Goal: Task Accomplishment & Management: Complete application form

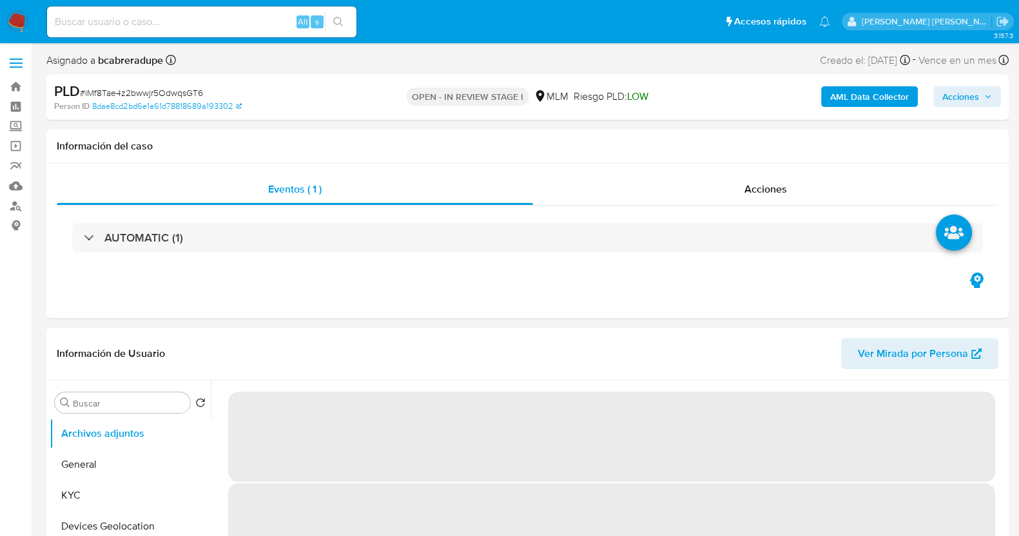
select select "10"
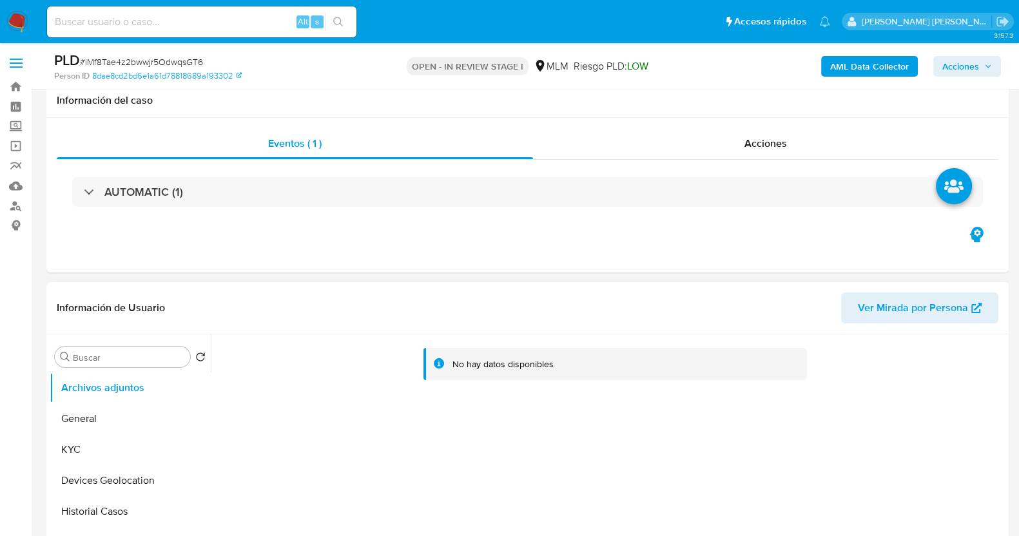
scroll to position [80, 0]
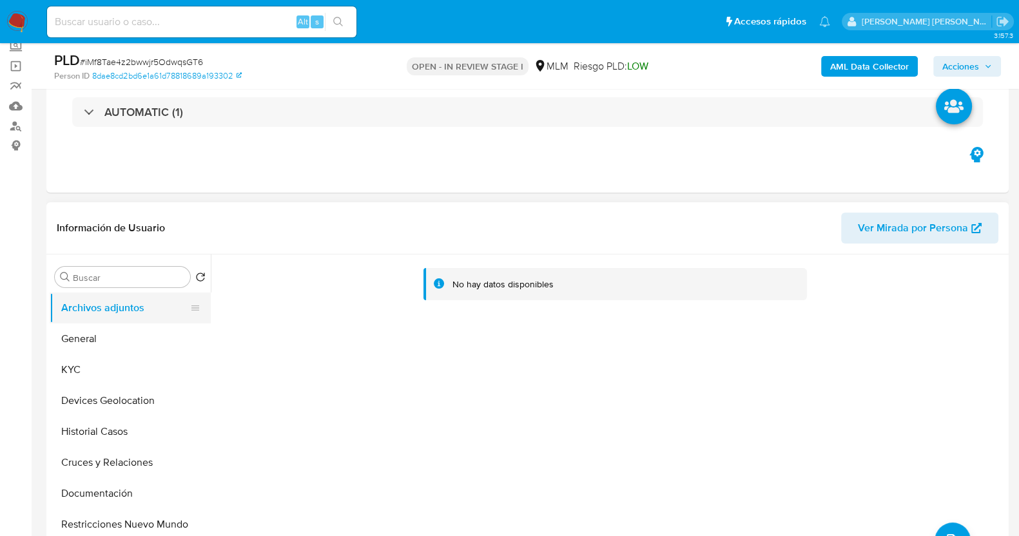
drag, startPoint x: 62, startPoint y: 371, endPoint x: 152, endPoint y: 316, distance: 105.2
click at [65, 369] on button "KYC" at bounding box center [130, 369] width 161 height 31
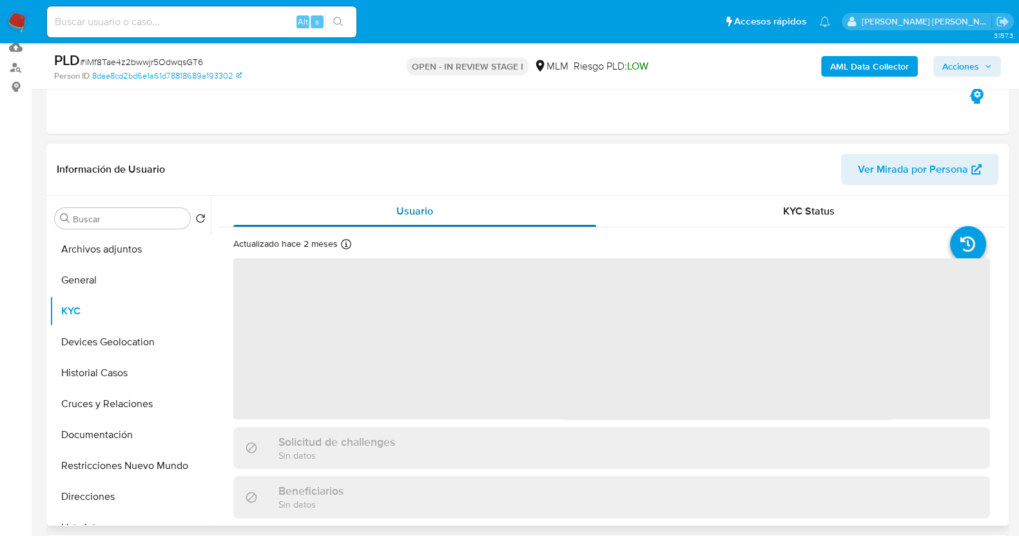
scroll to position [160, 0]
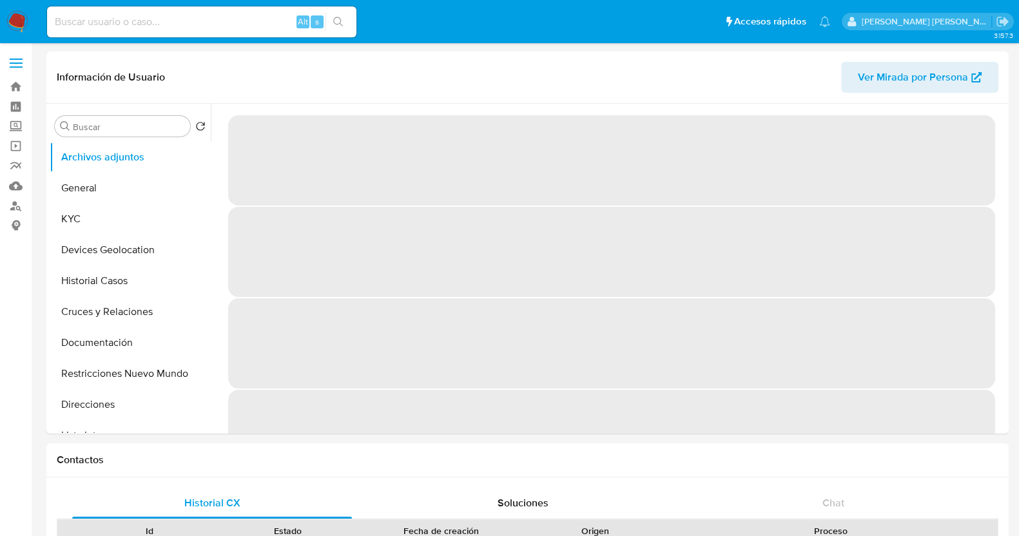
select select "10"
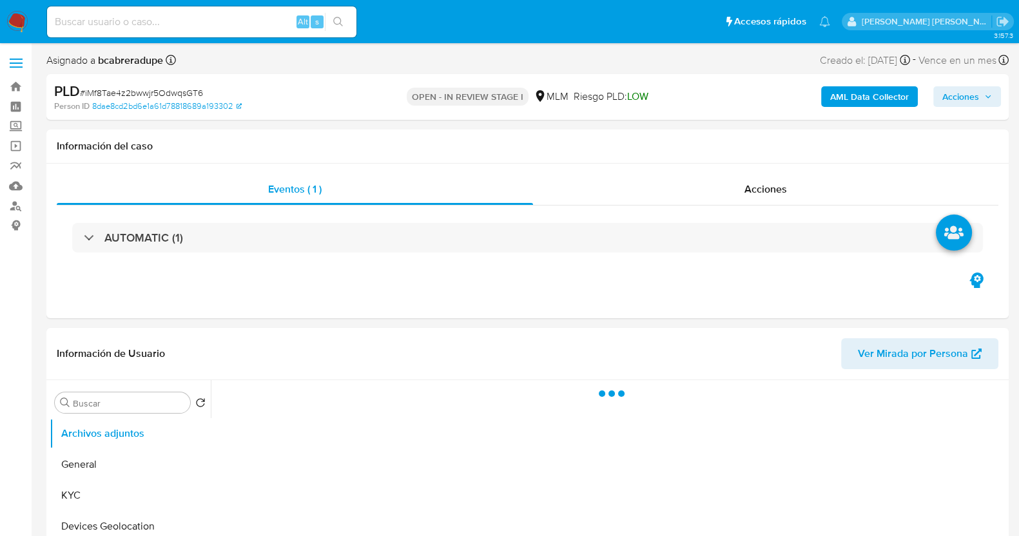
select select "10"
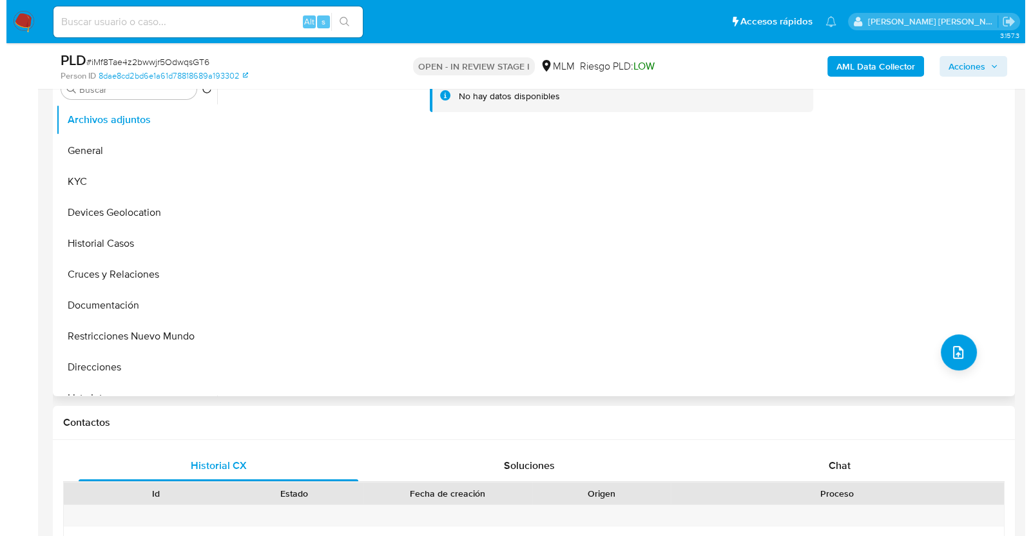
scroll to position [322, 0]
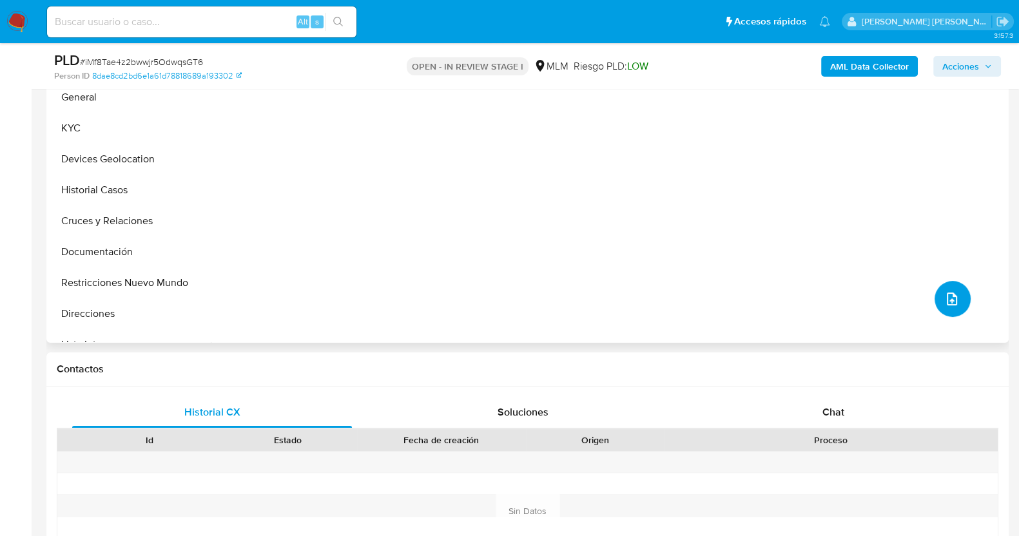
click at [951, 298] on icon "upload-file" at bounding box center [951, 298] width 15 height 15
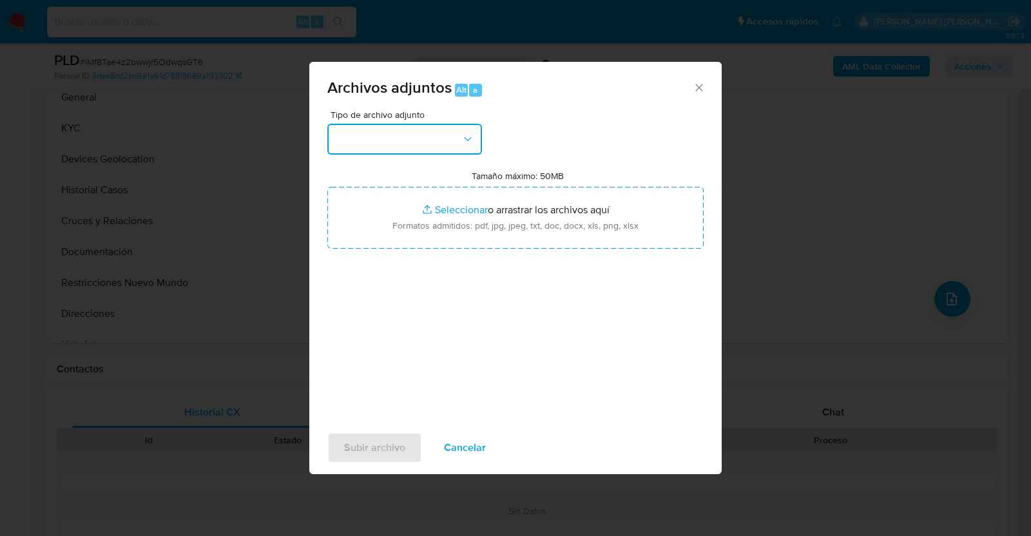
click at [429, 148] on button "button" at bounding box center [404, 139] width 155 height 31
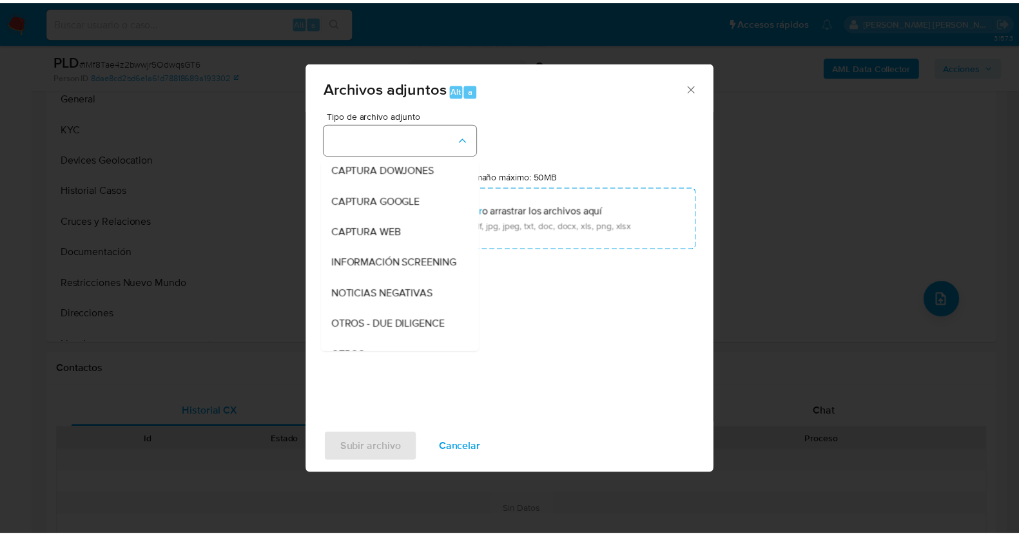
scroll to position [67, 0]
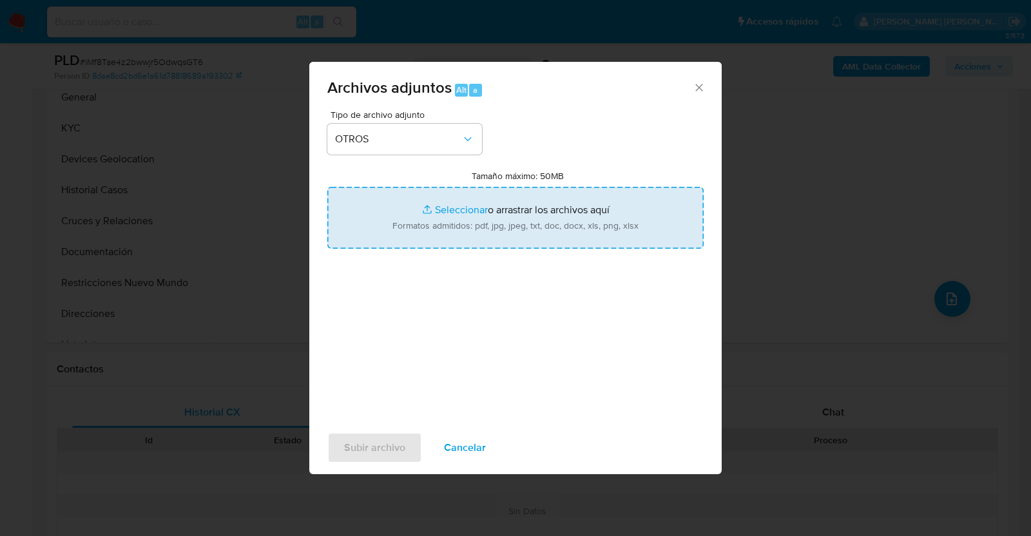
type input "C:\fakepath\1411431385_MARIA MORALES_AGO2025.pdf"
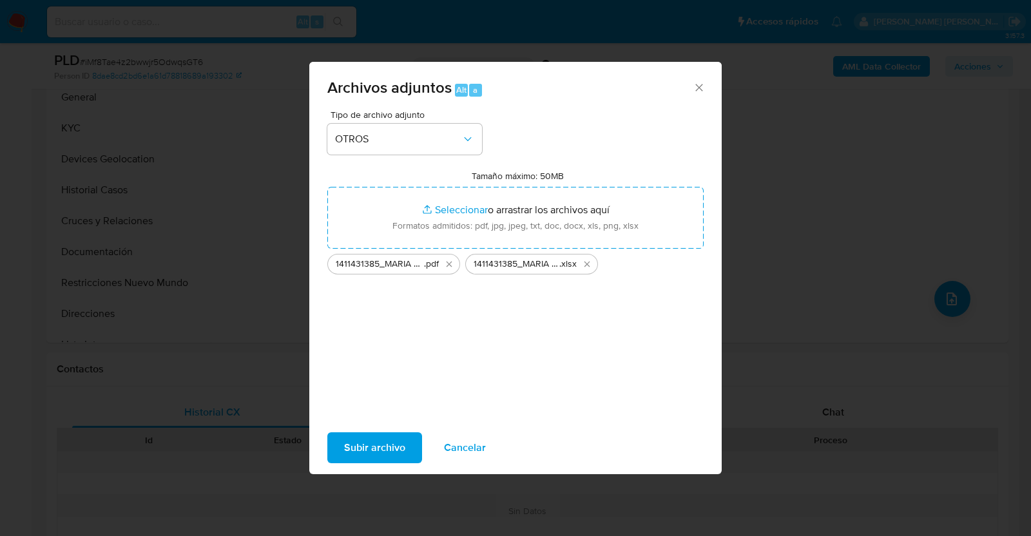
click at [364, 447] on span "Subir archivo" at bounding box center [374, 448] width 61 height 28
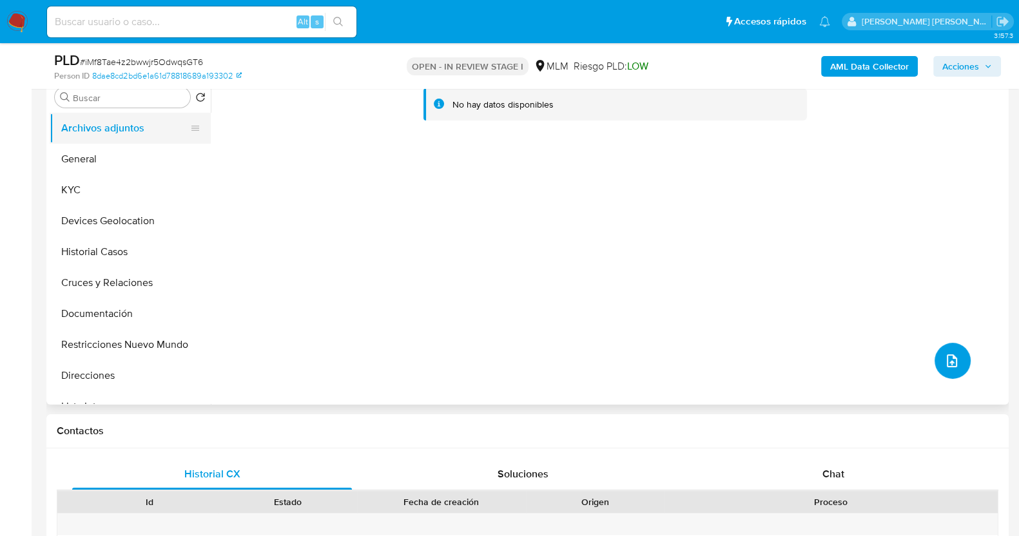
scroll to position [160, 0]
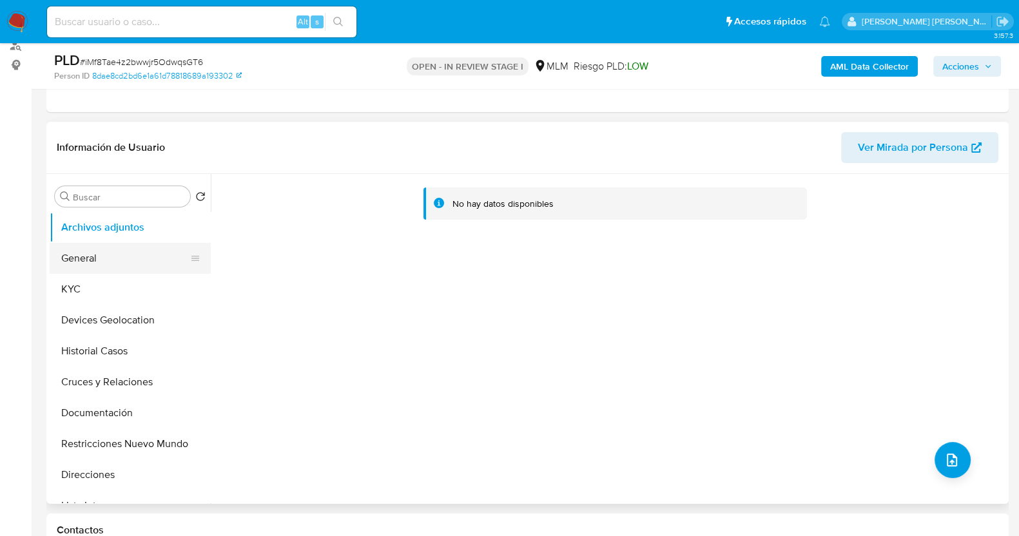
click at [82, 269] on button "General" at bounding box center [125, 258] width 151 height 31
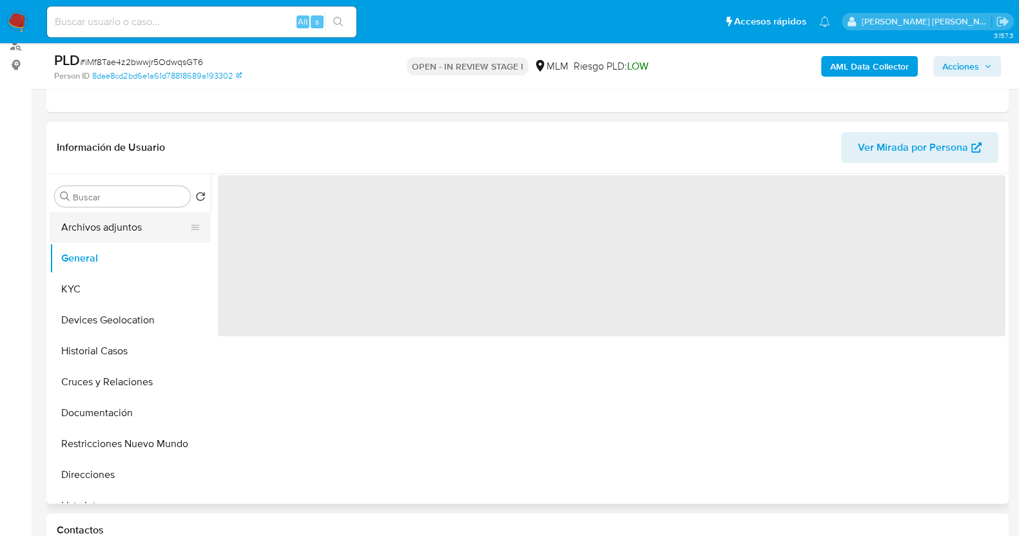
click at [108, 232] on button "Archivos adjuntos" at bounding box center [125, 227] width 151 height 31
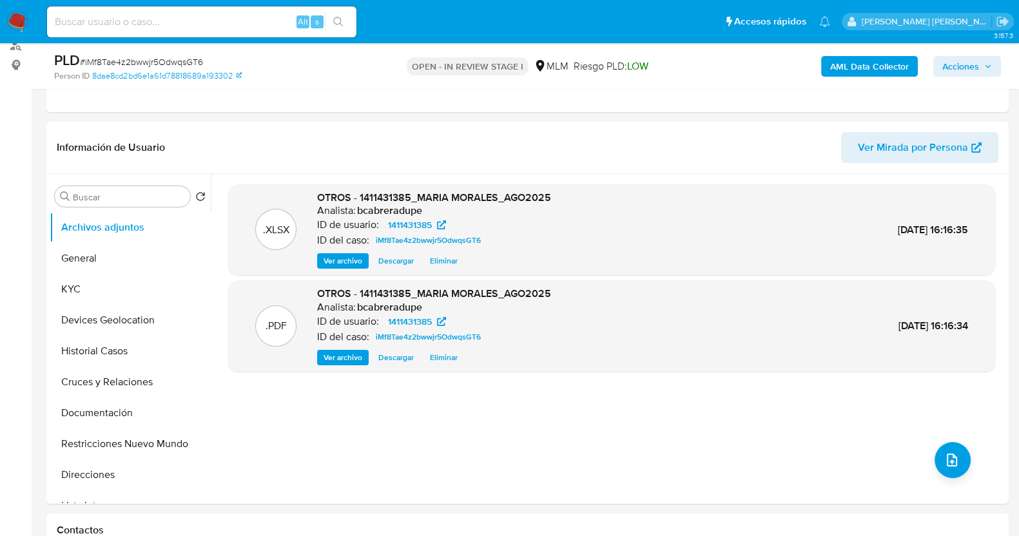
click at [969, 63] on span "Acciones" at bounding box center [960, 66] width 37 height 21
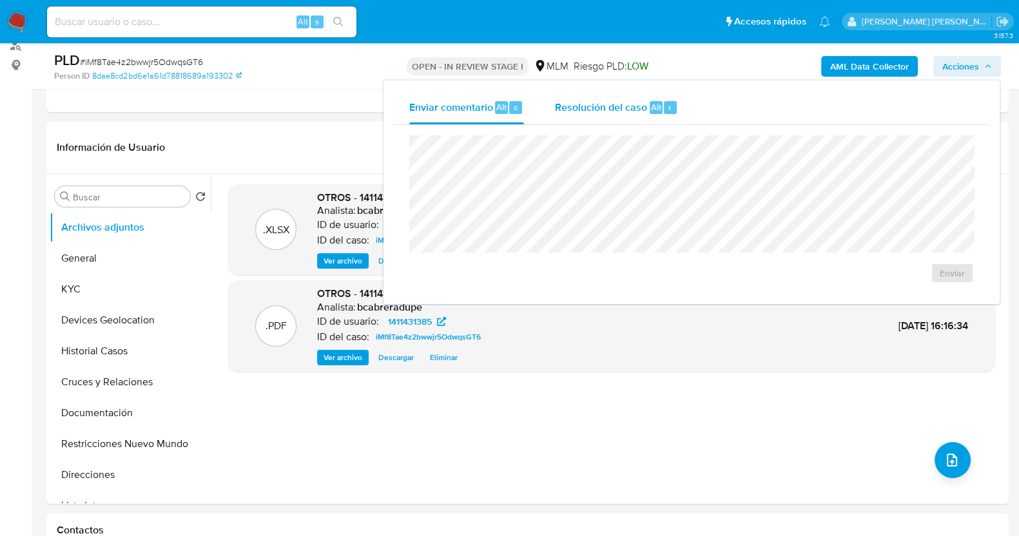
click at [600, 111] on span "Resolución del caso" at bounding box center [601, 106] width 92 height 15
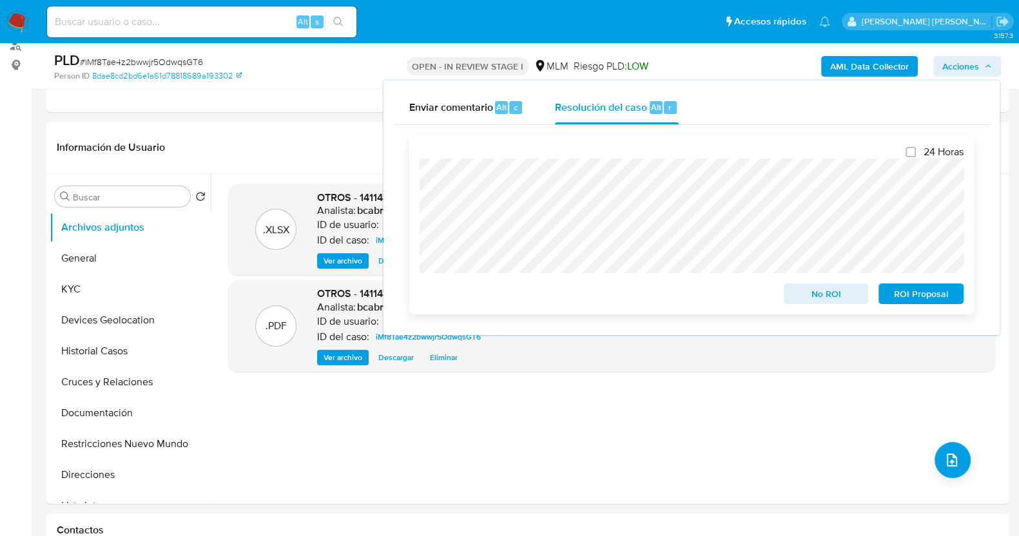
click at [835, 295] on span "No ROI" at bounding box center [826, 294] width 67 height 18
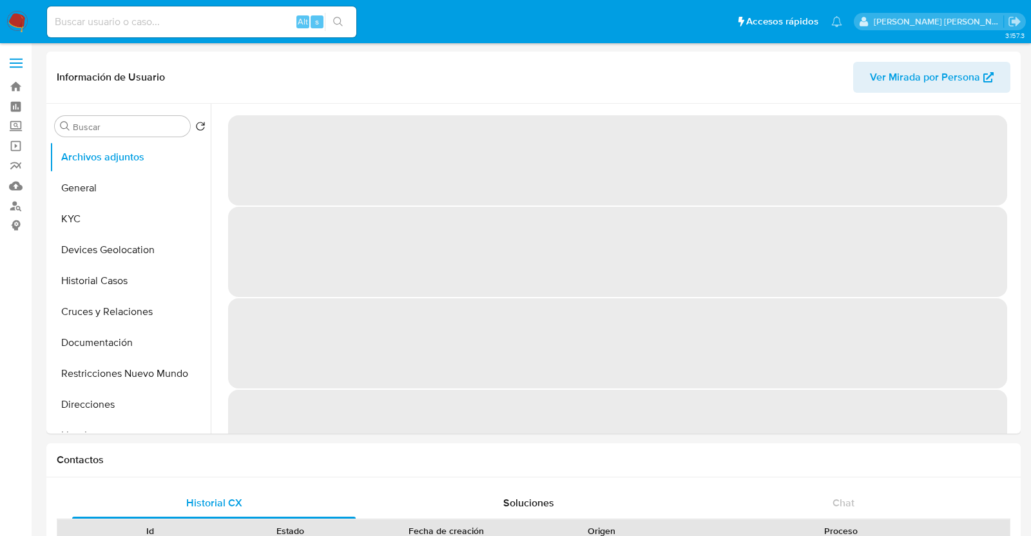
select select "10"
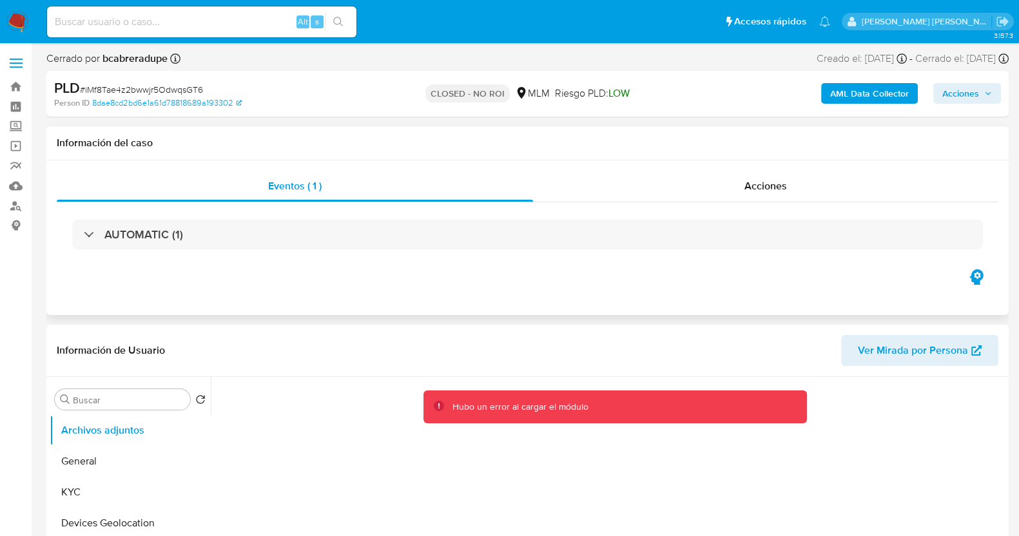
select select "10"
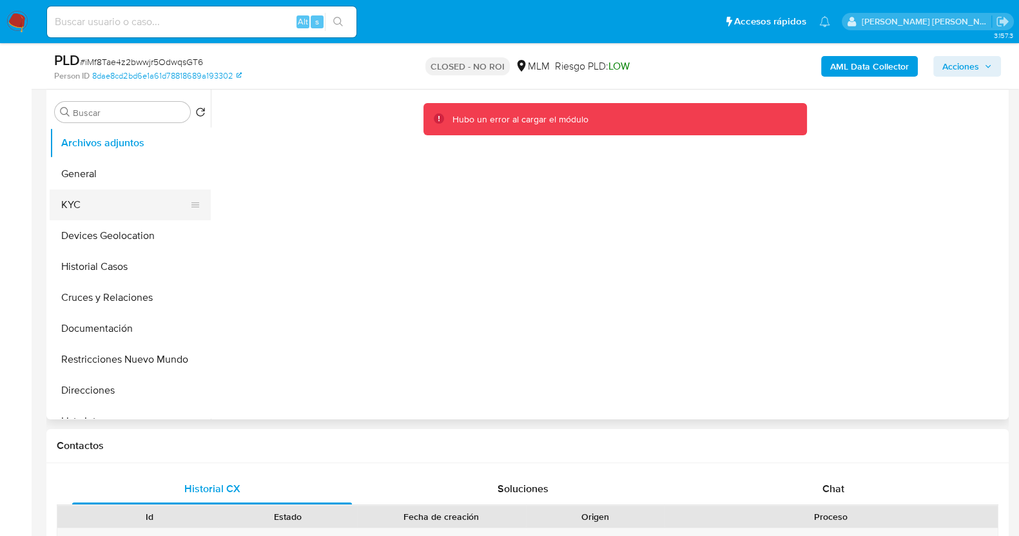
scroll to position [80, 0]
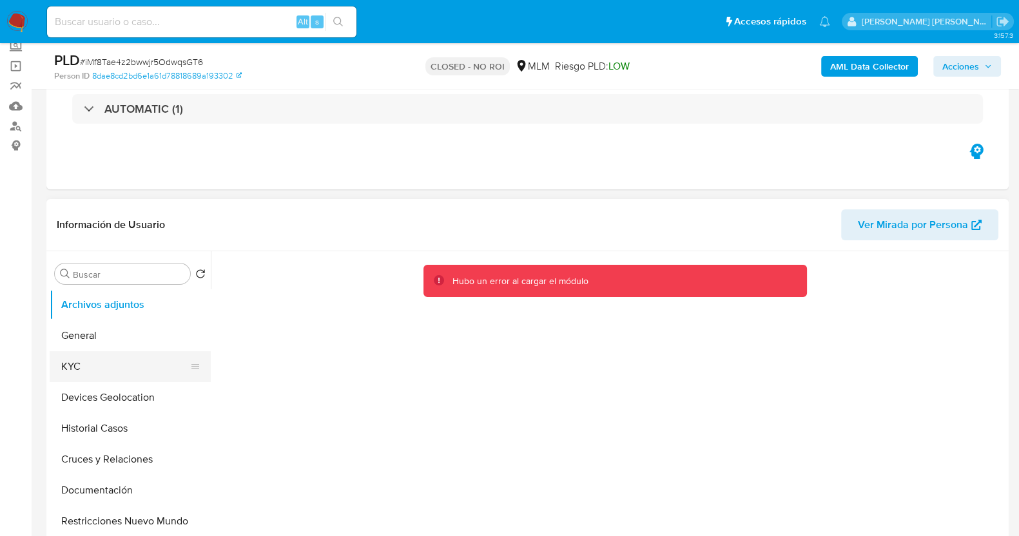
click at [111, 370] on button "KYC" at bounding box center [125, 366] width 151 height 31
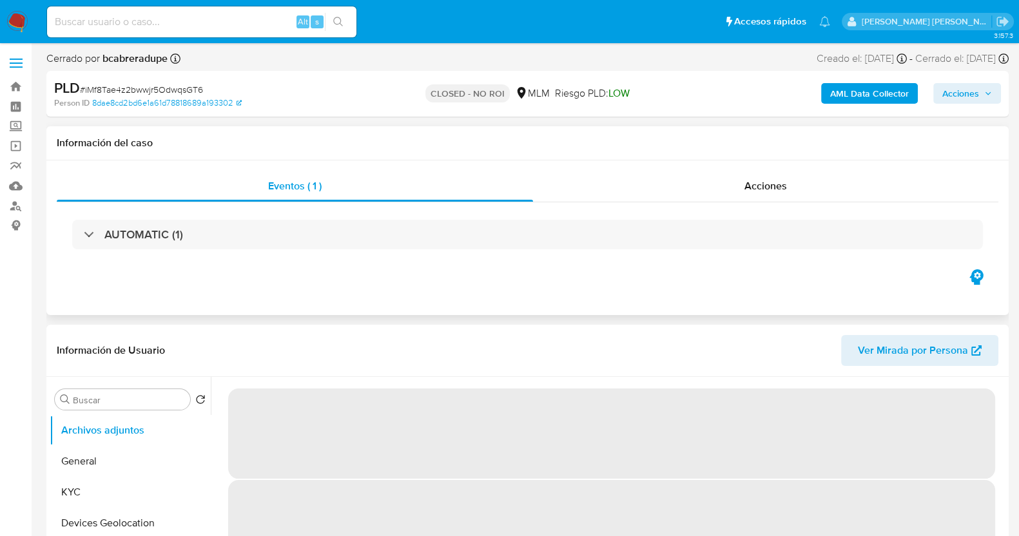
select select "10"
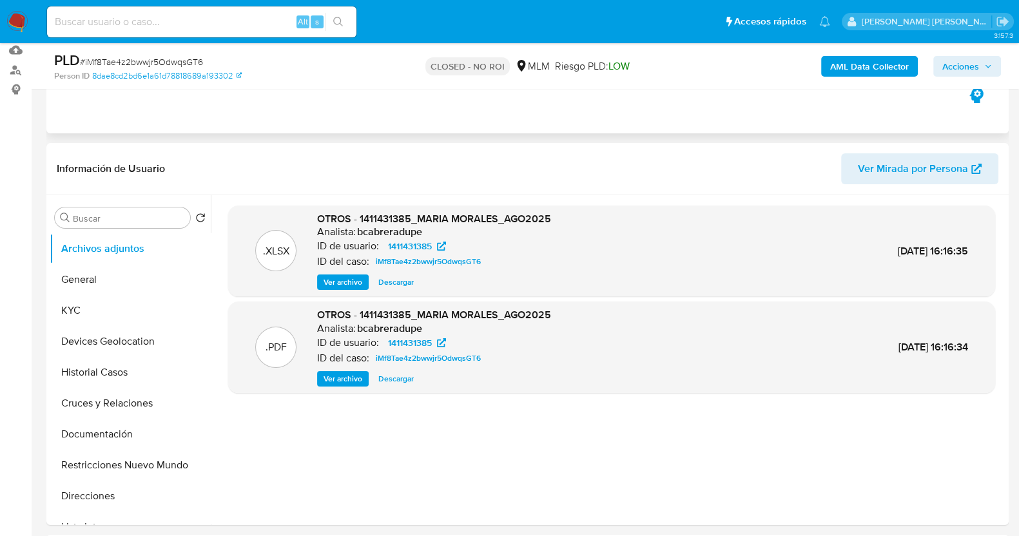
scroll to position [160, 0]
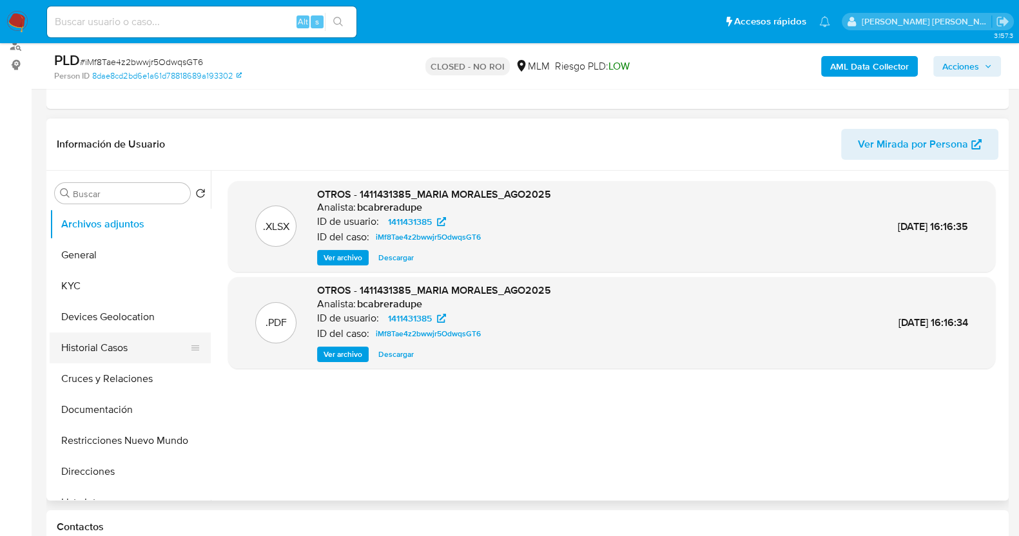
click at [104, 344] on button "Historial Casos" at bounding box center [125, 348] width 151 height 31
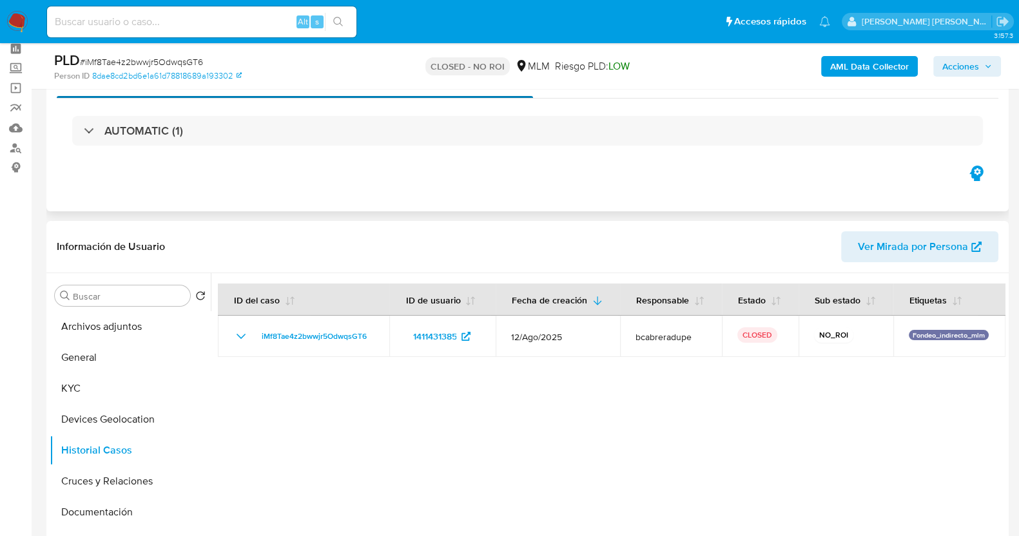
scroll to position [0, 0]
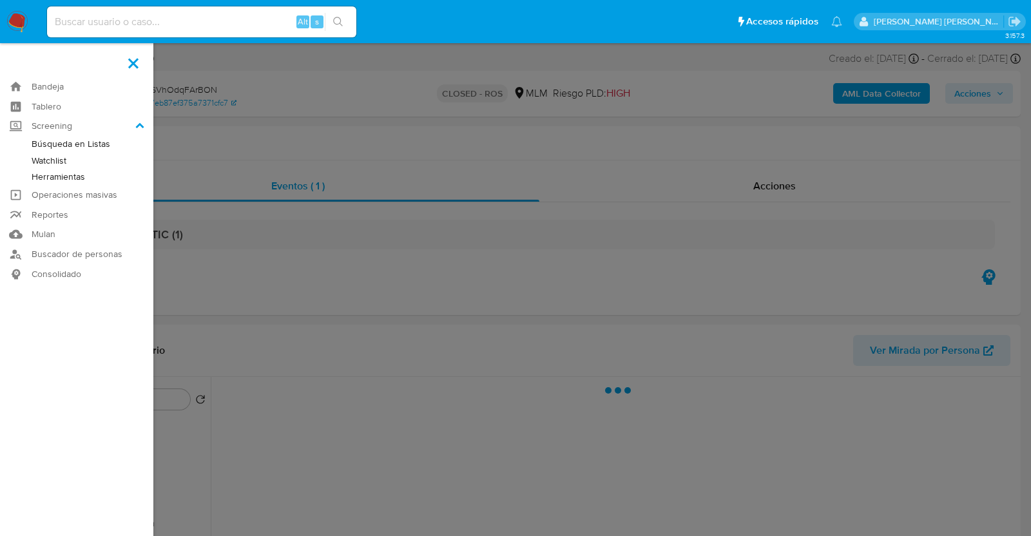
select select "10"
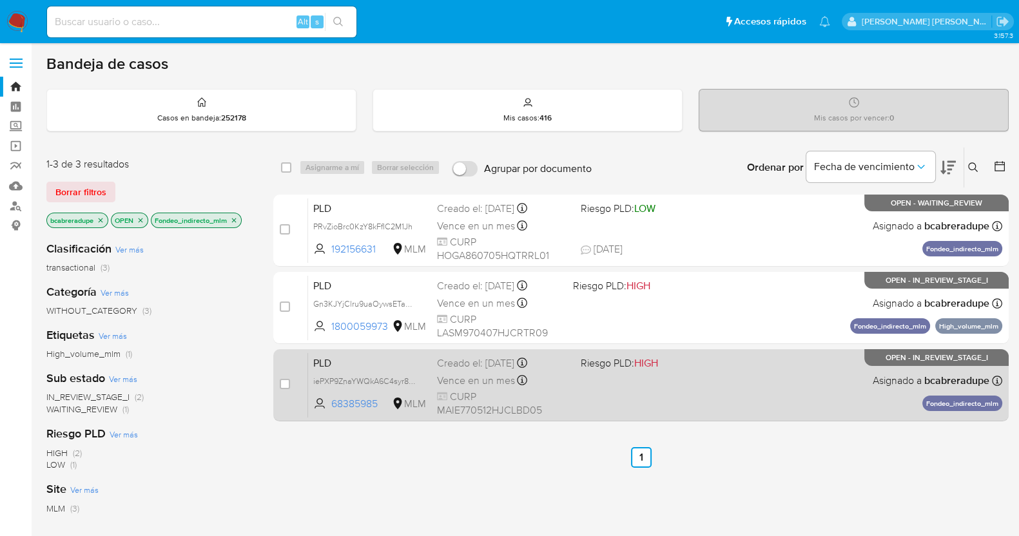
click at [476, 362] on div "Creado el: [DATE] Creado el: [DATE] 02:06:46" at bounding box center [503, 363] width 133 height 14
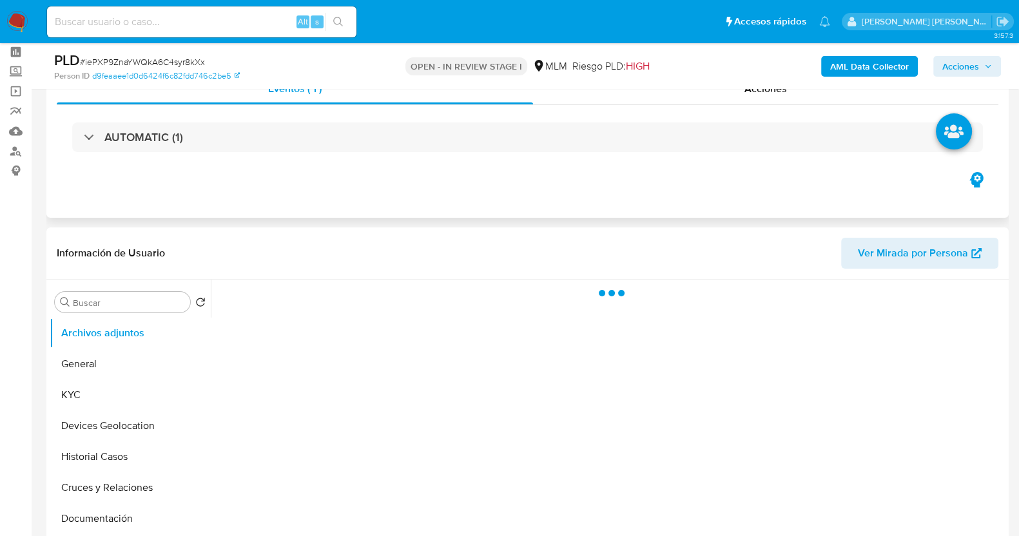
scroll to position [80, 0]
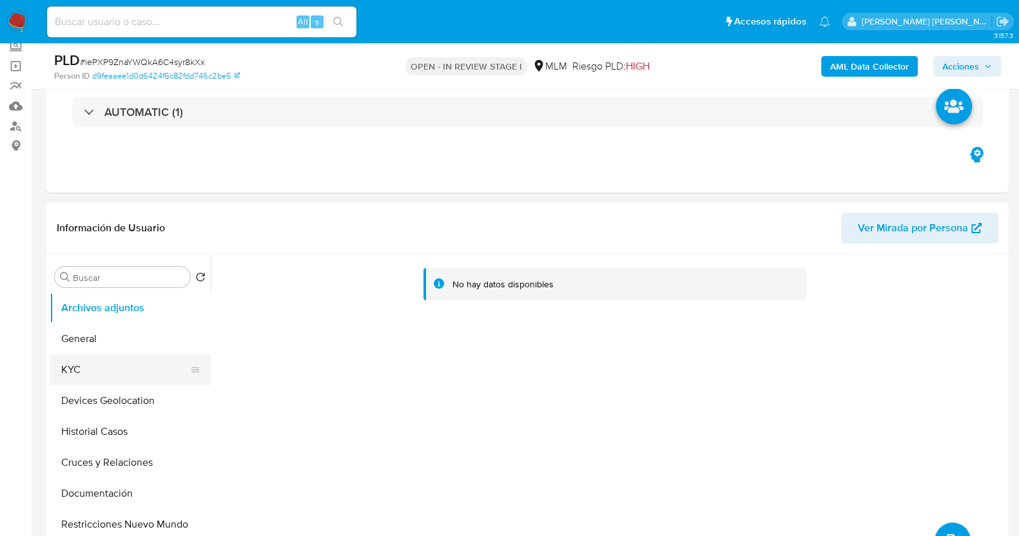
select select "10"
drag, startPoint x: 103, startPoint y: 372, endPoint x: 199, endPoint y: 360, distance: 96.7
click at [104, 372] on button "KYC" at bounding box center [125, 369] width 151 height 31
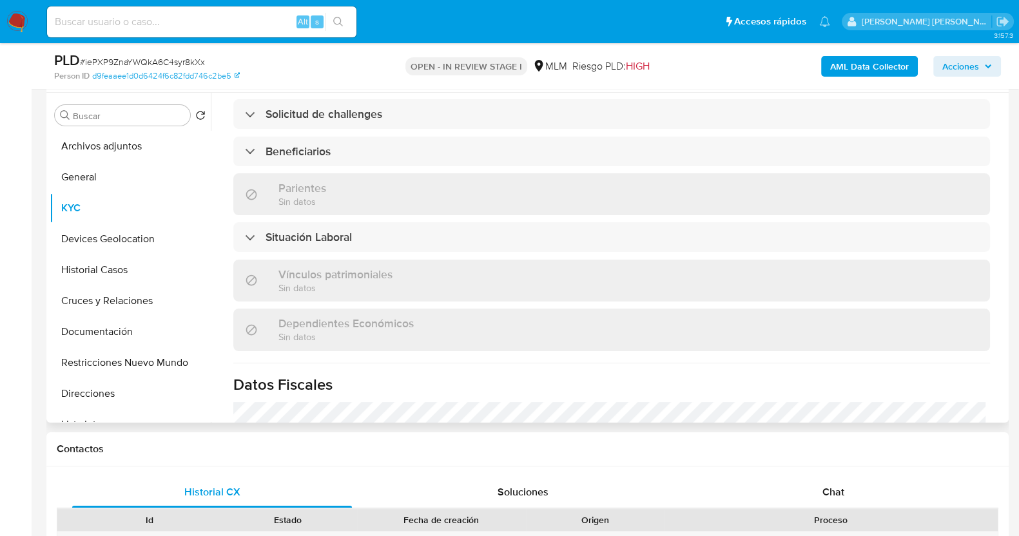
scroll to position [483, 0]
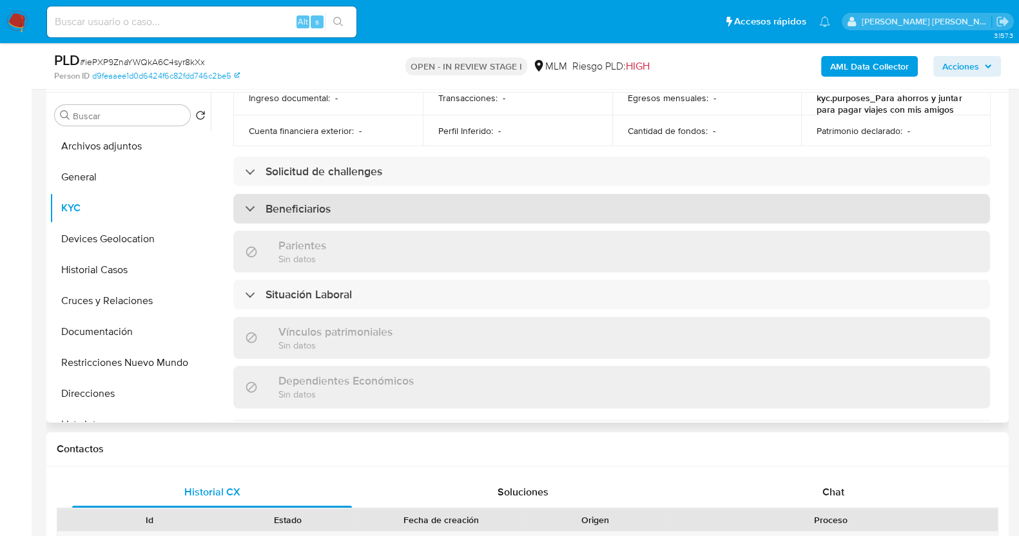
click at [377, 201] on div "Beneficiarios" at bounding box center [611, 209] width 757 height 30
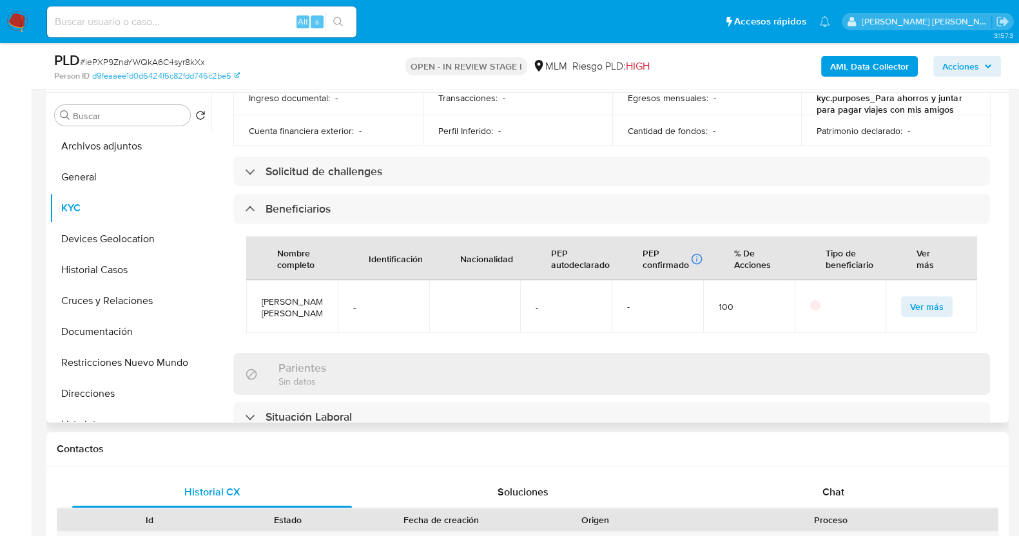
drag, startPoint x: 257, startPoint y: 296, endPoint x: 296, endPoint y: 336, distance: 56.5
click at [295, 333] on td "Angelica Vanessa Ascencio Juarez" at bounding box center [292, 306] width 92 height 53
copy span "Angelica Vanessa Ascencio Juarez"
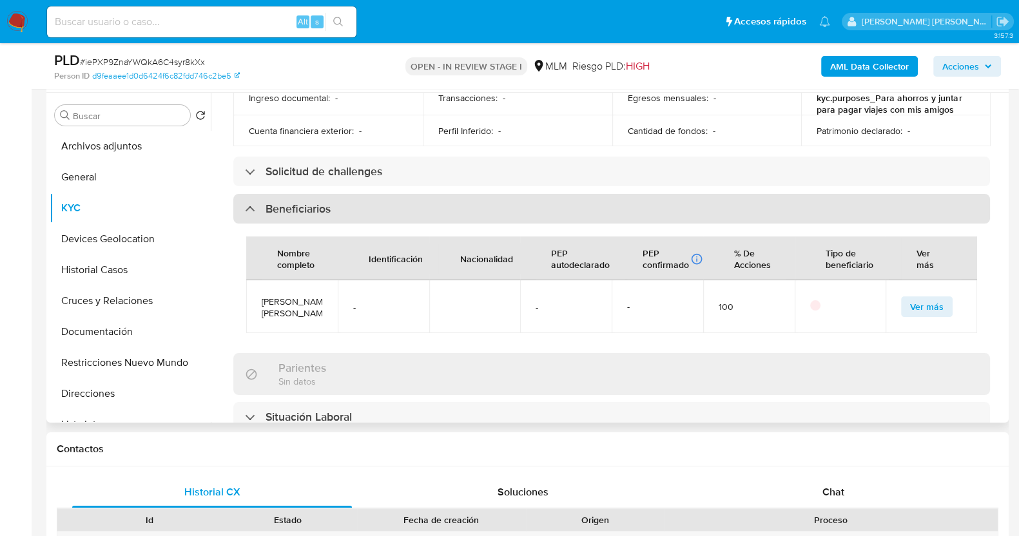
click at [264, 202] on div "Beneficiarios" at bounding box center [288, 209] width 86 height 14
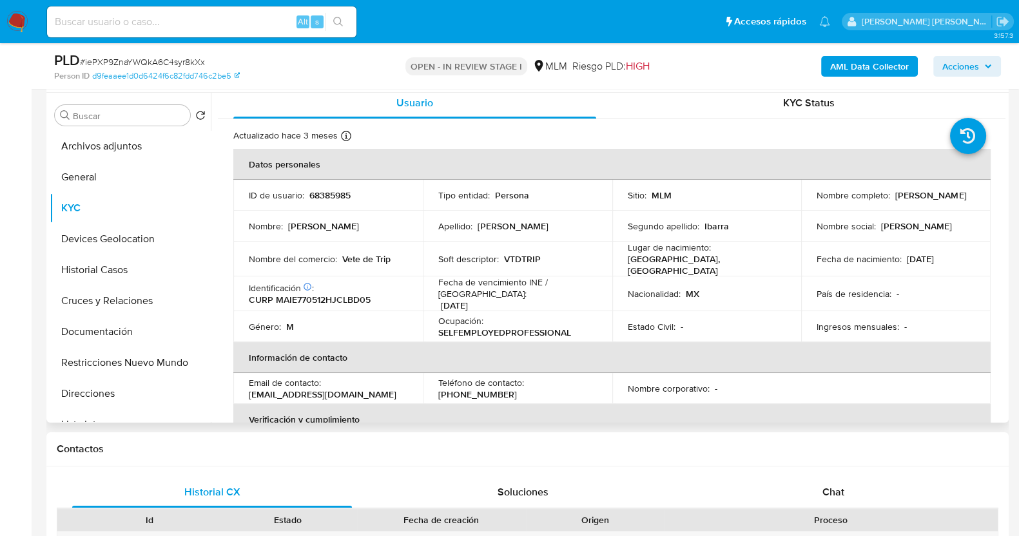
scroll to position [0, 0]
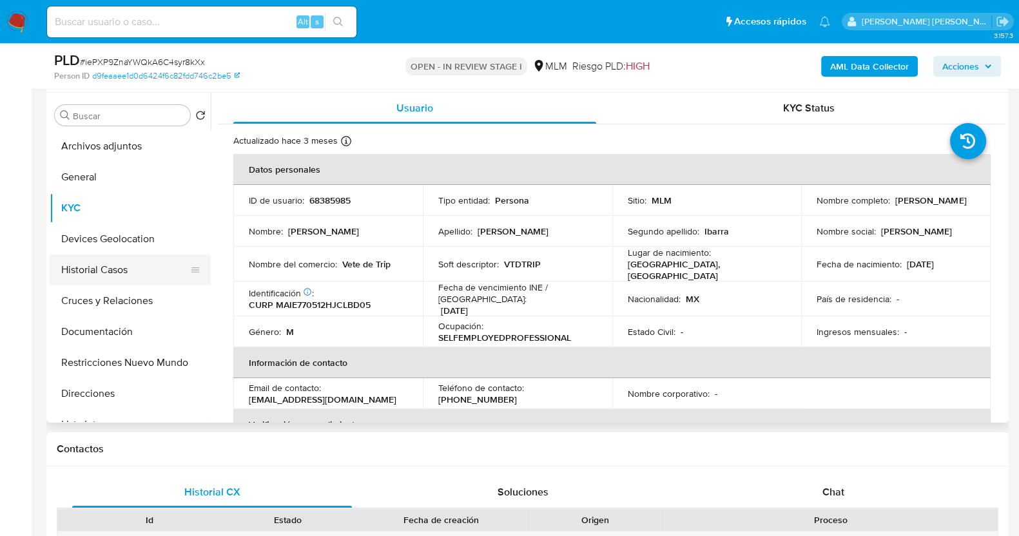
click at [91, 260] on button "Historial Casos" at bounding box center [125, 270] width 151 height 31
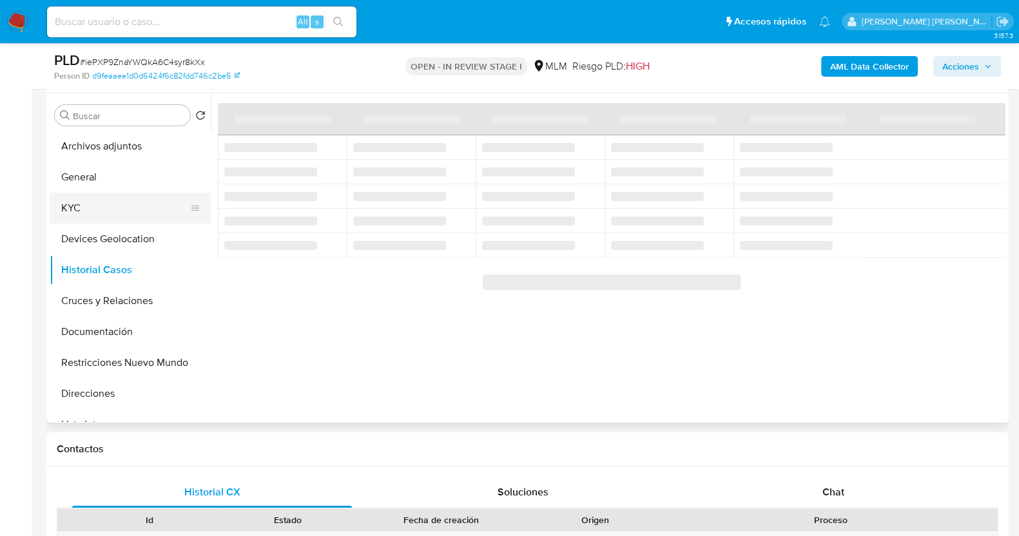
click at [93, 212] on button "KYC" at bounding box center [125, 208] width 151 height 31
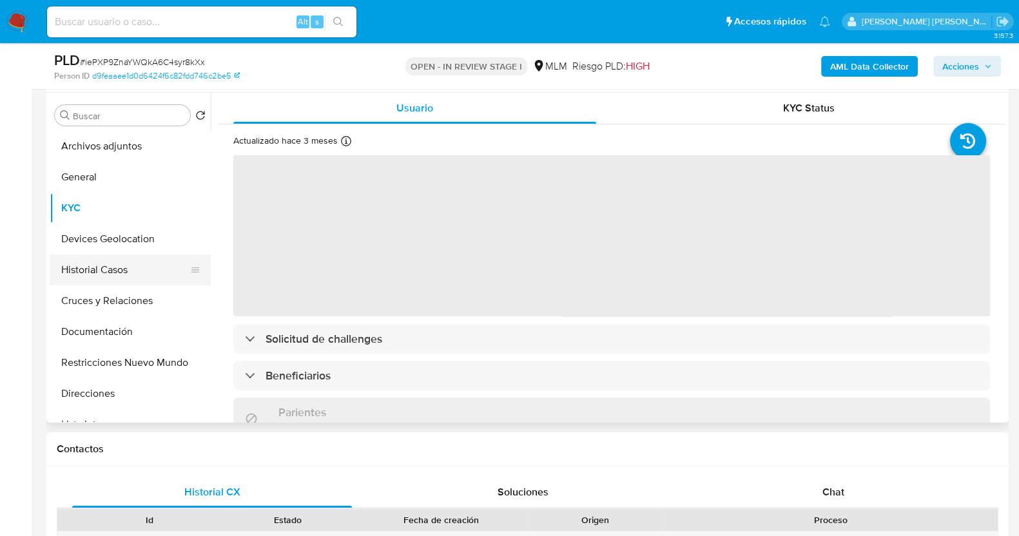
click at [113, 269] on button "Historial Casos" at bounding box center [125, 270] width 151 height 31
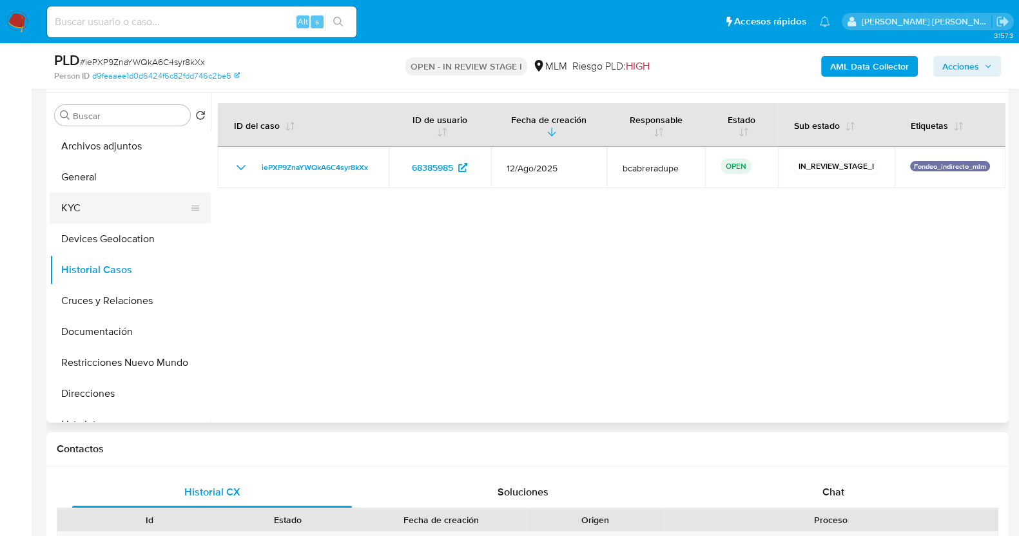
click at [107, 211] on button "KYC" at bounding box center [125, 208] width 151 height 31
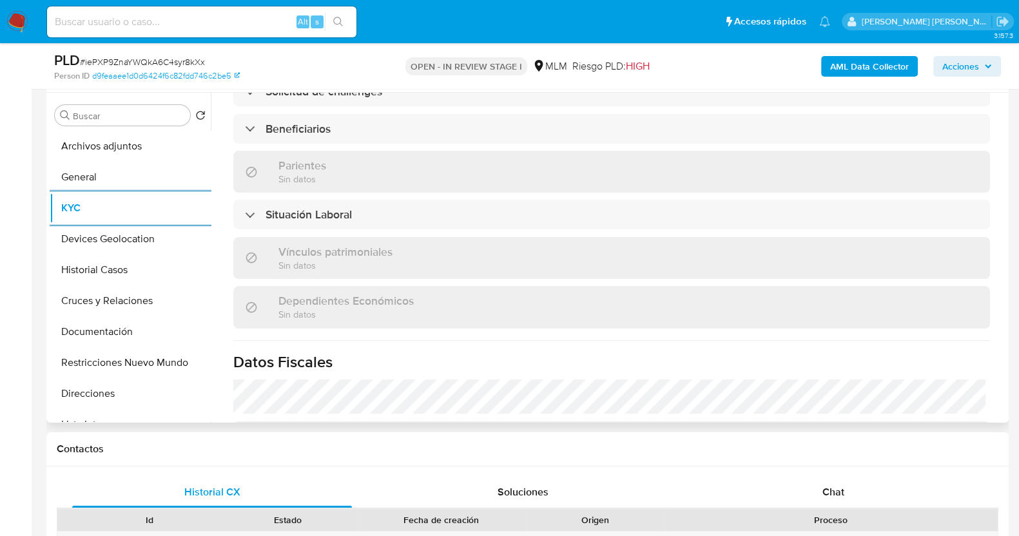
scroll to position [483, 0]
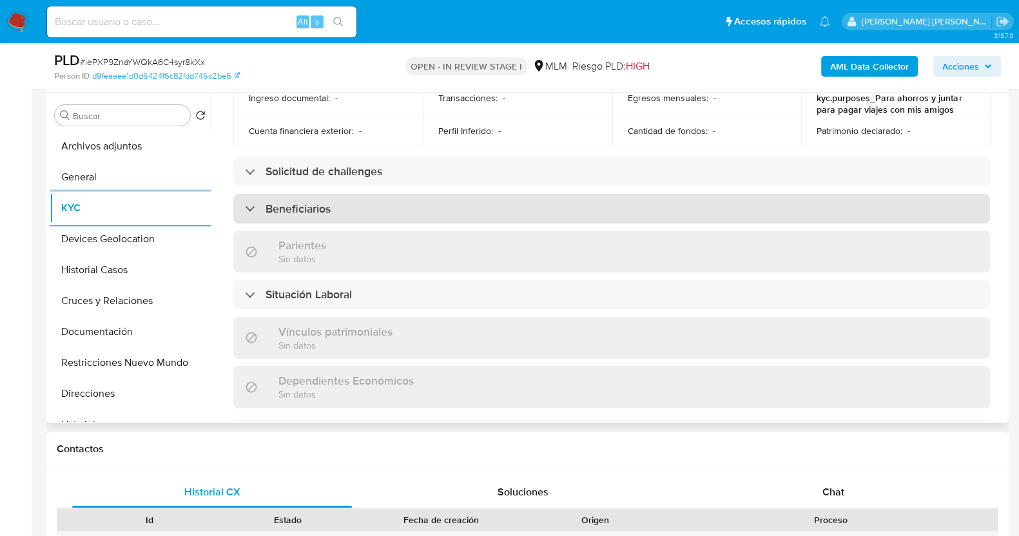
click at [394, 210] on div "Beneficiarios" at bounding box center [611, 209] width 757 height 30
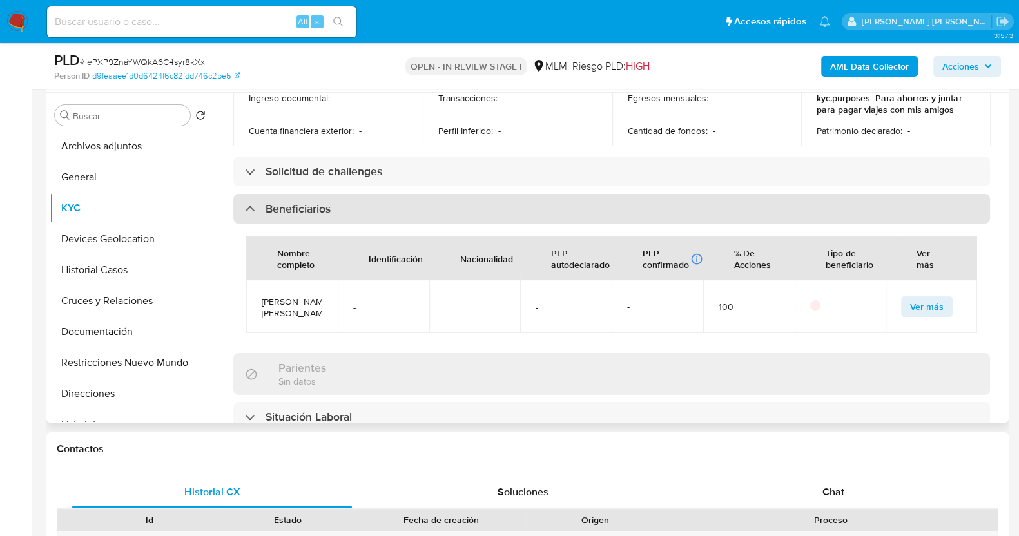
drag, startPoint x: 361, startPoint y: 196, endPoint x: 446, endPoint y: 204, distance: 85.5
click at [361, 196] on div "Beneficiarios" at bounding box center [611, 209] width 757 height 30
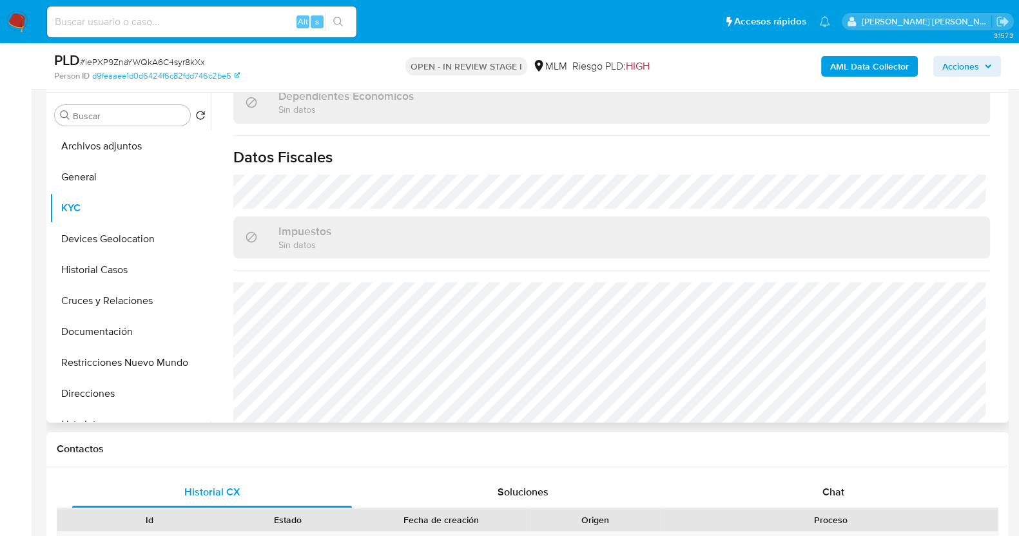
scroll to position [789, 0]
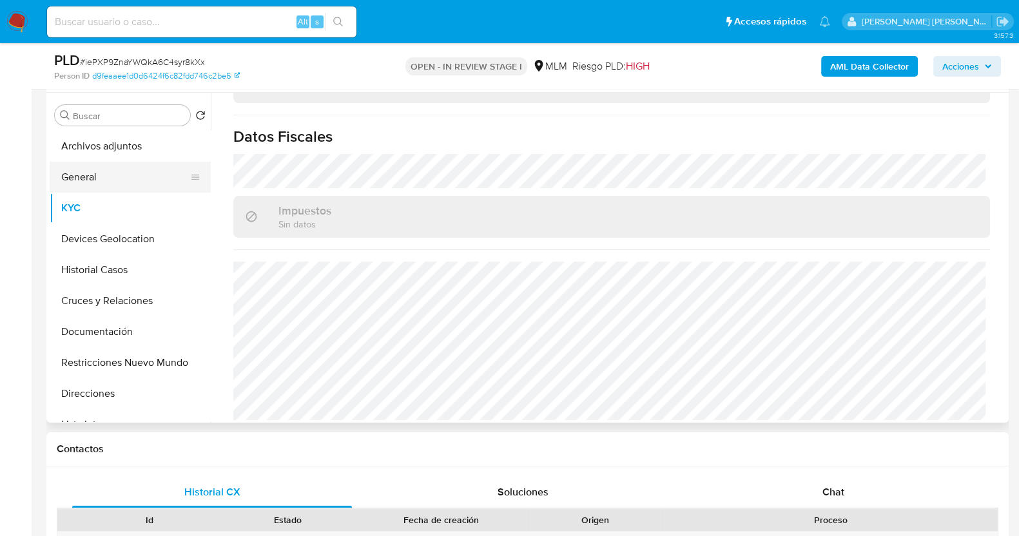
drag, startPoint x: 84, startPoint y: 173, endPoint x: 113, endPoint y: 164, distance: 30.6
click at [84, 173] on button "General" at bounding box center [125, 177] width 151 height 31
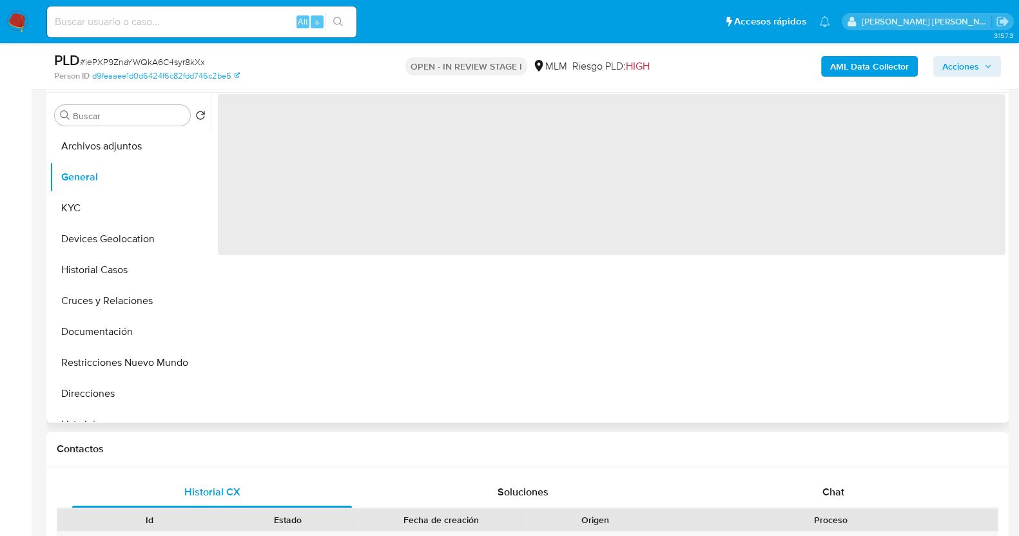
scroll to position [0, 0]
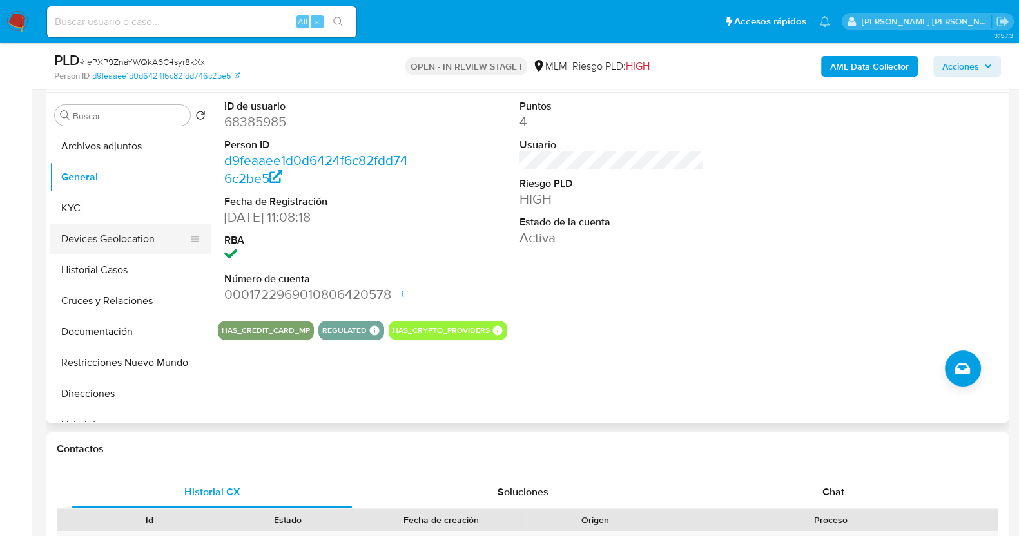
click at [106, 249] on button "Devices Geolocation" at bounding box center [125, 239] width 151 height 31
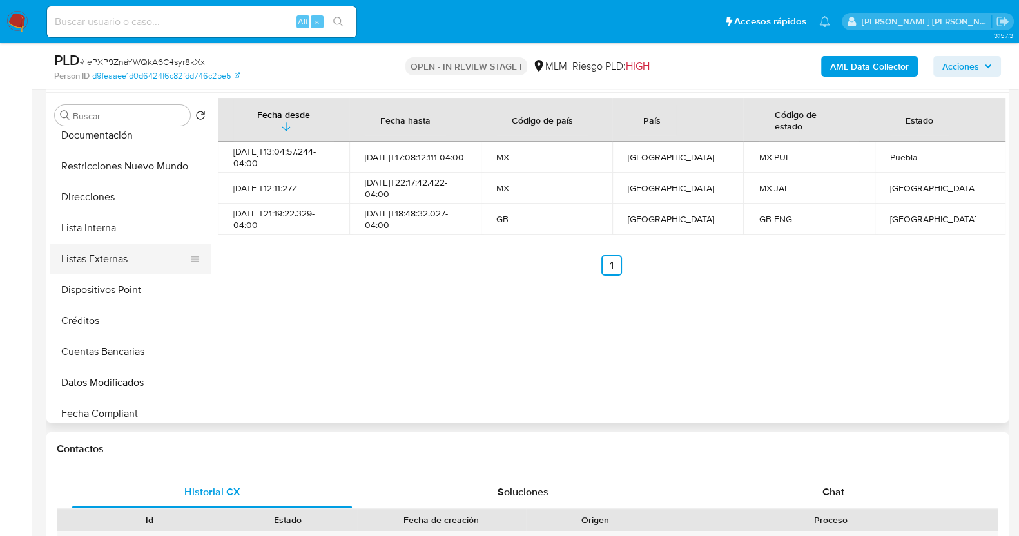
scroll to position [222, 0]
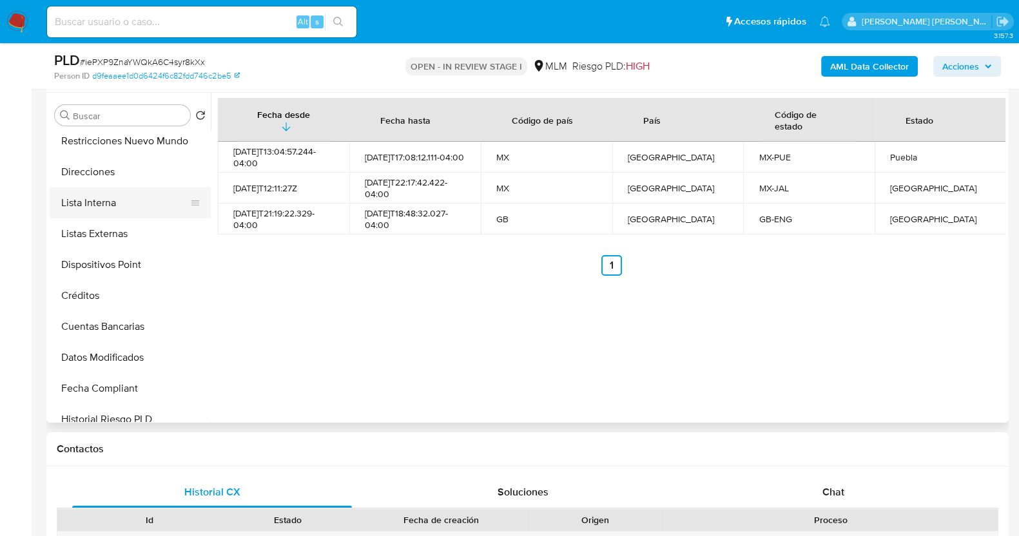
click at [124, 196] on button "Lista Interna" at bounding box center [125, 203] width 151 height 31
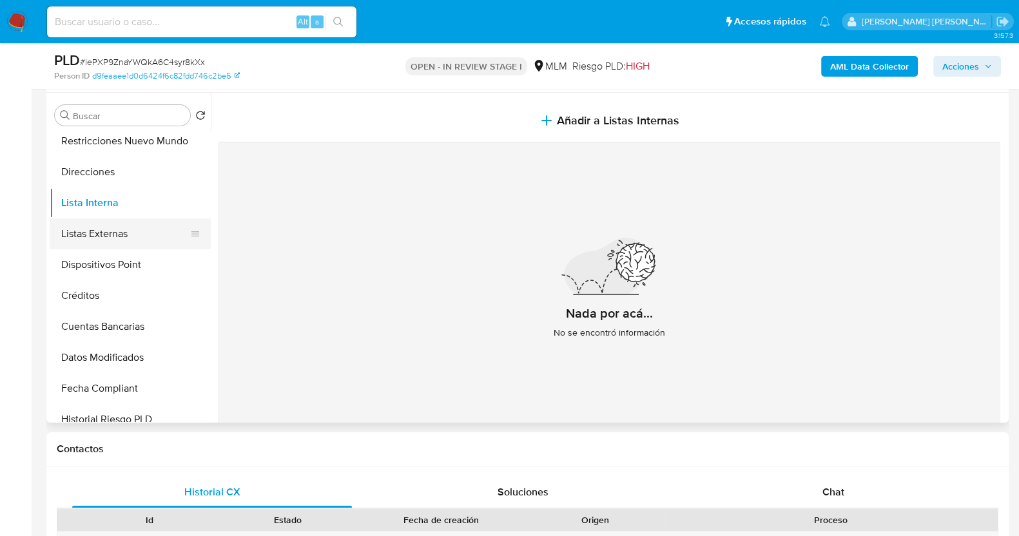
click at [103, 236] on button "Listas Externas" at bounding box center [125, 233] width 151 height 31
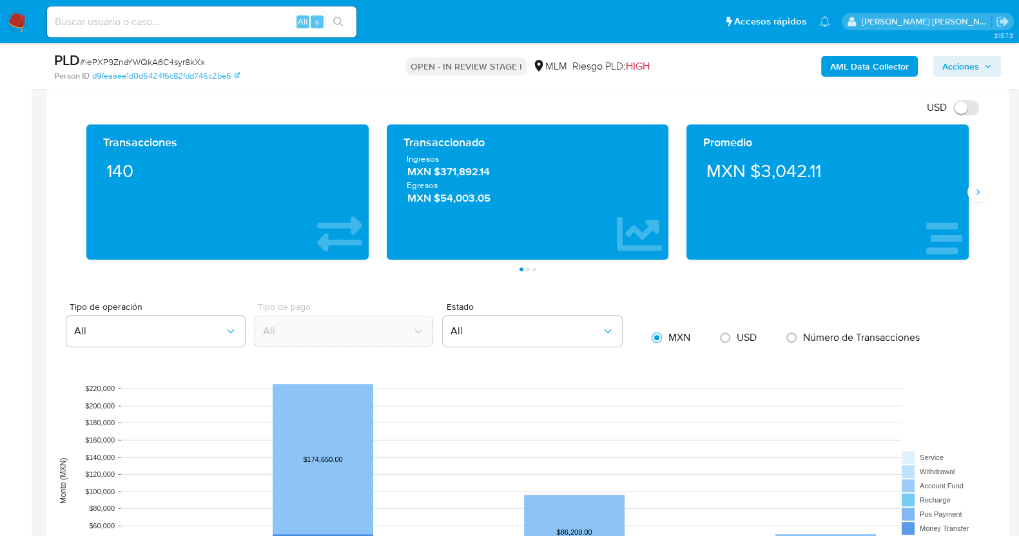
scroll to position [886, 0]
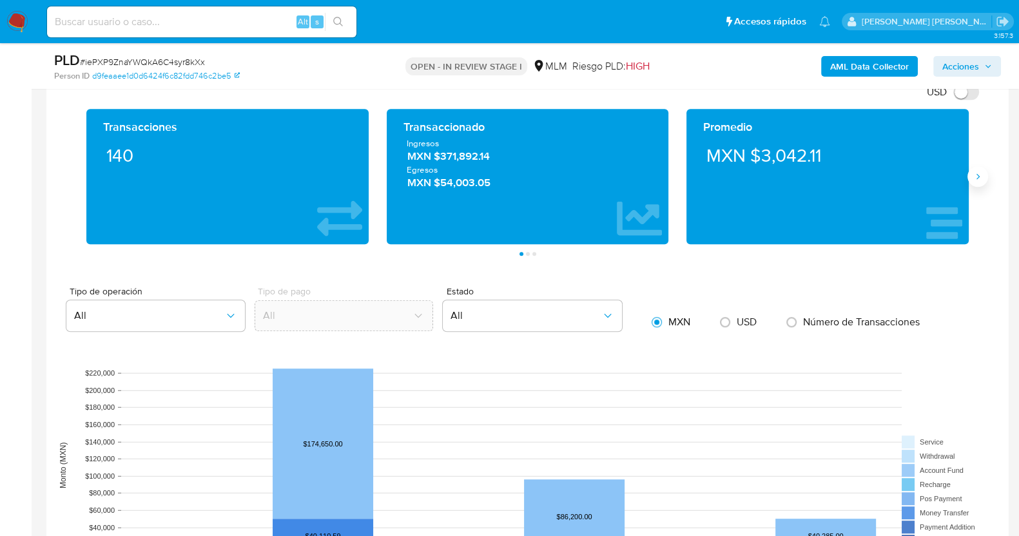
click at [979, 183] on button "Siguiente" at bounding box center [977, 176] width 21 height 21
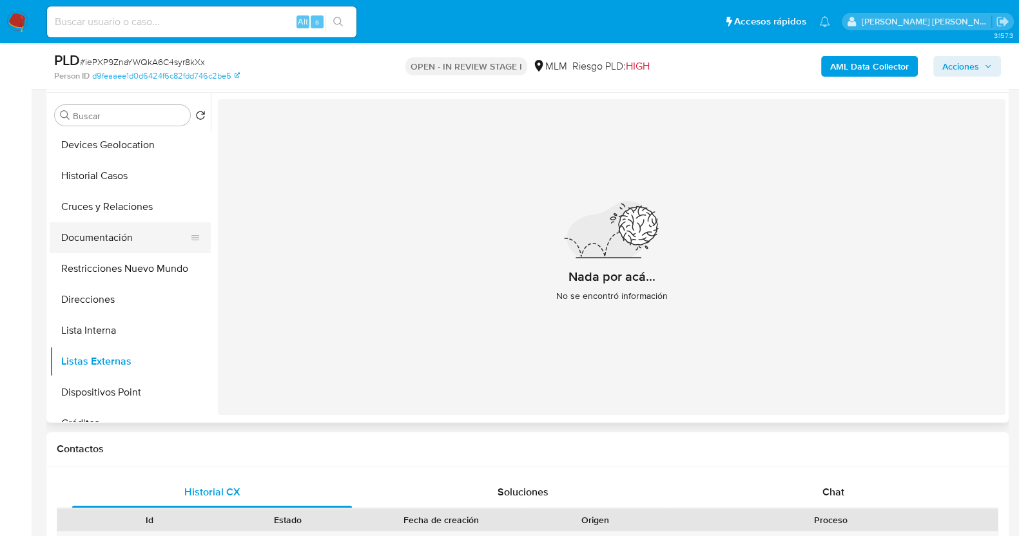
scroll to position [0, 0]
click at [117, 246] on button "Devices Geolocation" at bounding box center [125, 239] width 151 height 31
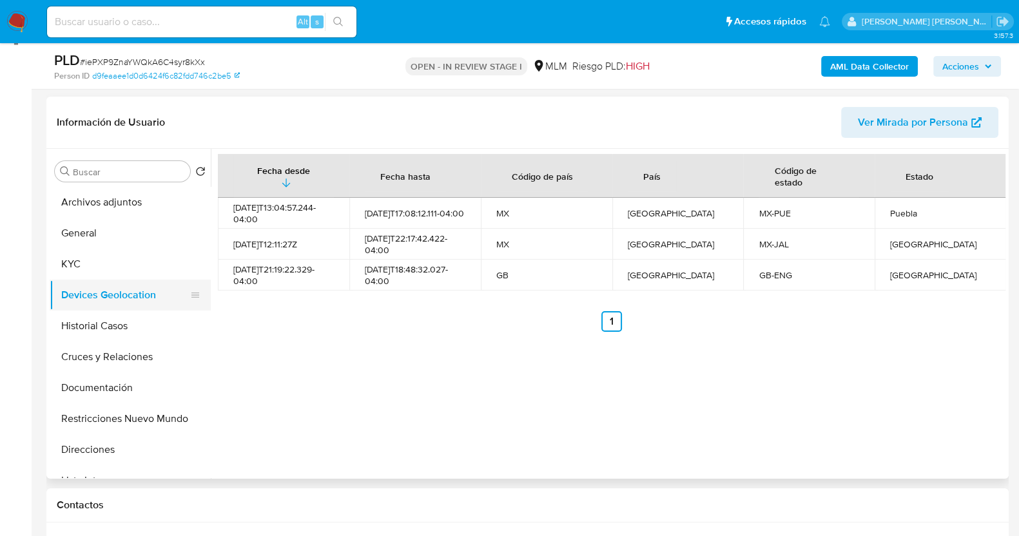
scroll to position [160, 0]
